Goal: Task Accomplishment & Management: Manage account settings

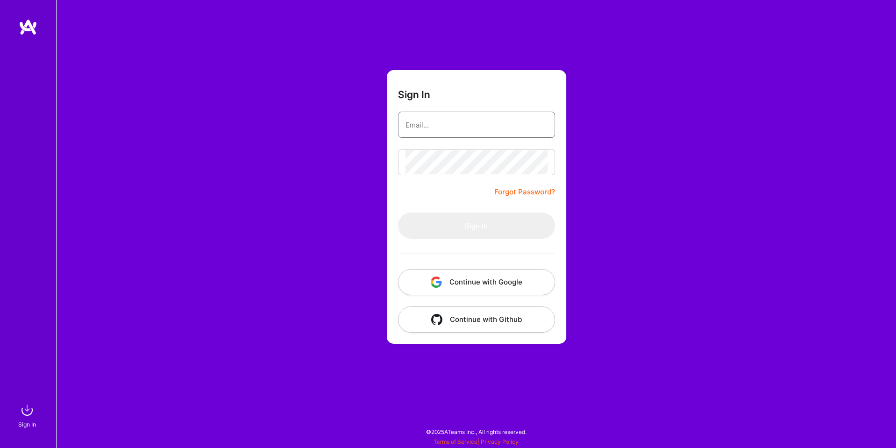
type input "sarahjanemills@gmail.com"
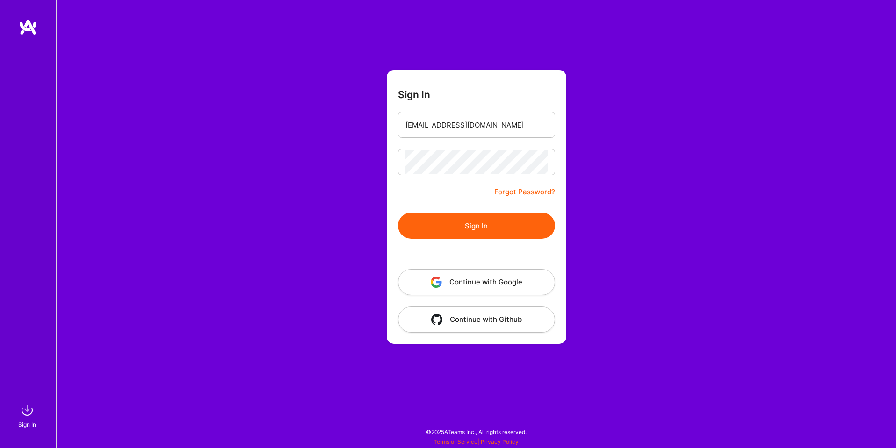
click at [496, 286] on button "Continue with Google" at bounding box center [476, 282] width 157 height 26
